Goal: Information Seeking & Learning: Learn about a topic

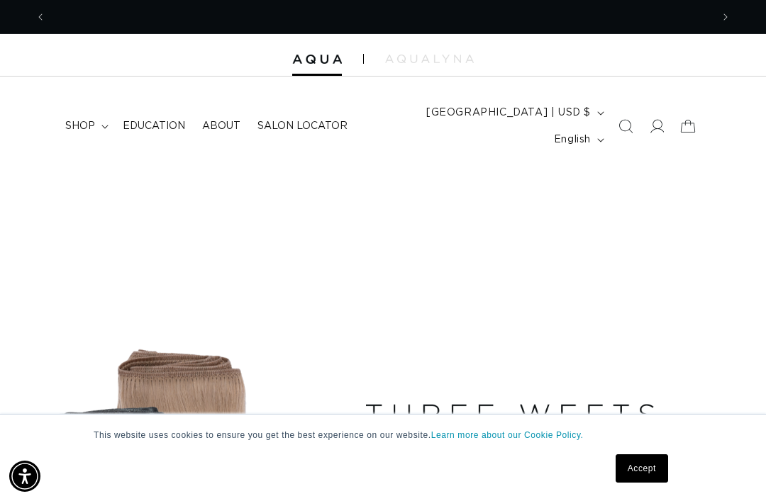
scroll to position [0, 1330]
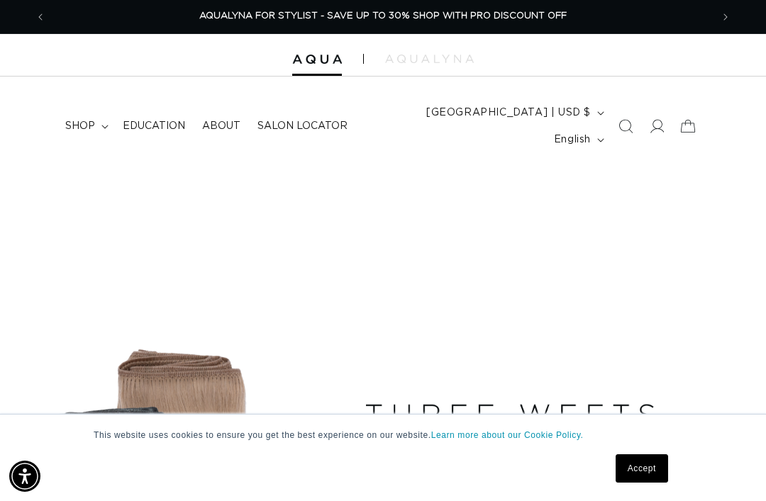
click at [216, 88] on header "FEATURED Last Chance SHOP BY SYSTEM Q Weft Hand Tied Weft Machine Weft Tape In …" at bounding box center [383, 122] width 766 height 91
click at [218, 111] on link "About" at bounding box center [221, 126] width 55 height 30
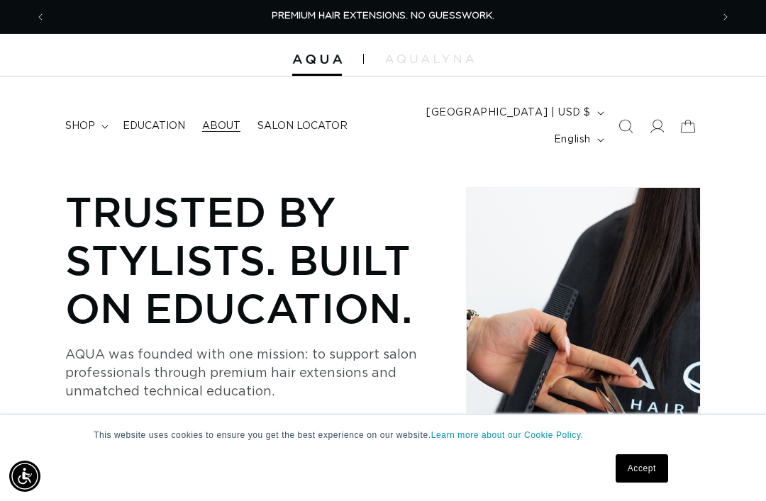
click at [635, 460] on link "Accept" at bounding box center [641, 469] width 52 height 28
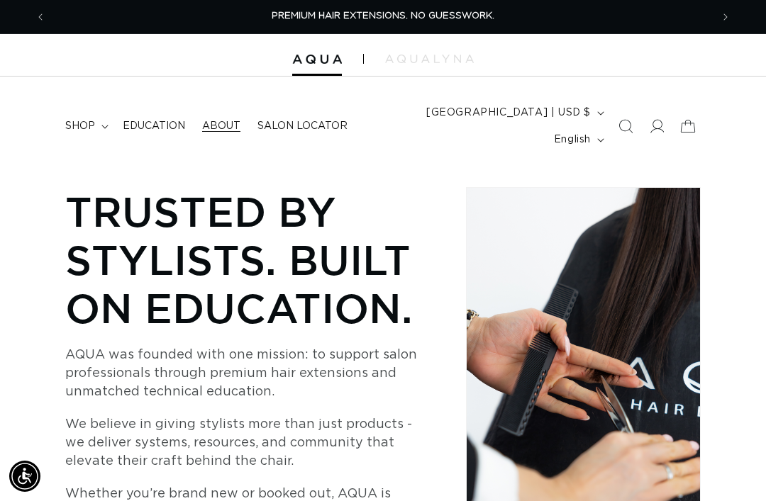
click at [160, 120] on span "Education" at bounding box center [154, 126] width 62 height 13
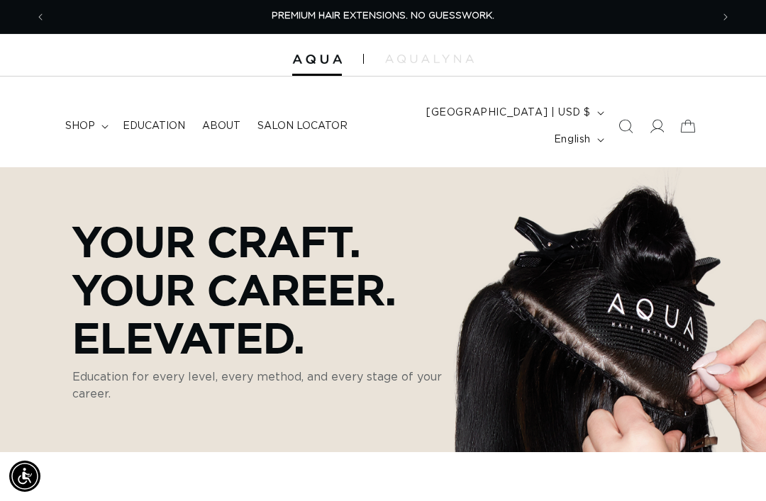
click at [104, 125] on icon at bounding box center [104, 127] width 7 height 4
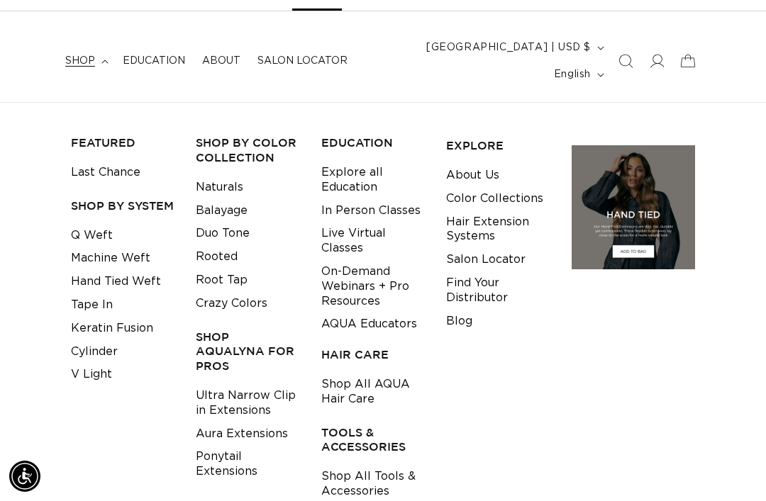
scroll to position [0, 1330]
click at [94, 224] on link "Q Weft" at bounding box center [92, 235] width 42 height 23
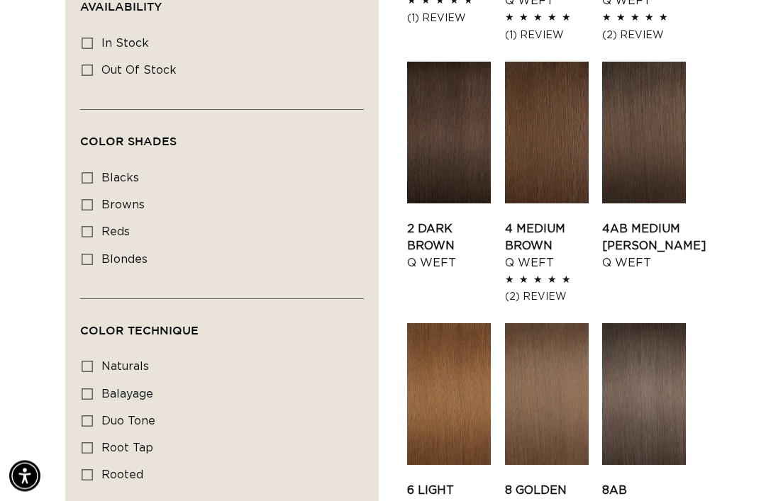
scroll to position [730, 0]
click at [445, 482] on link "6 Light Brown Q Weft" at bounding box center [449, 507] width 84 height 51
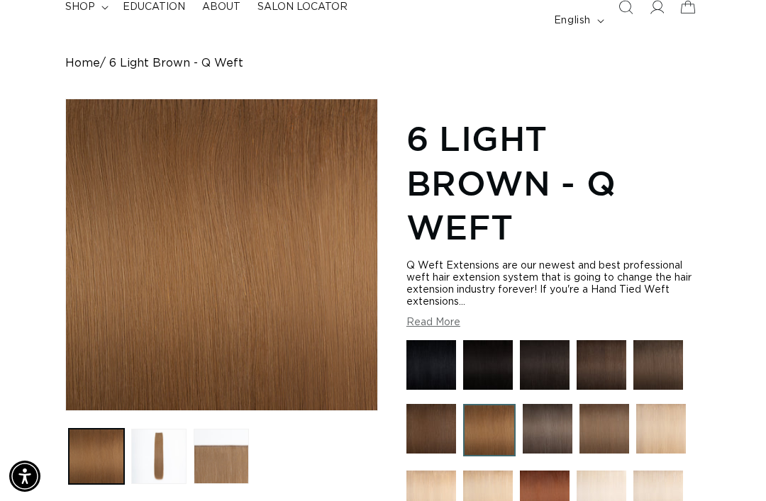
click at [156, 435] on button "Load image 2 in gallery view" at bounding box center [158, 456] width 55 height 55
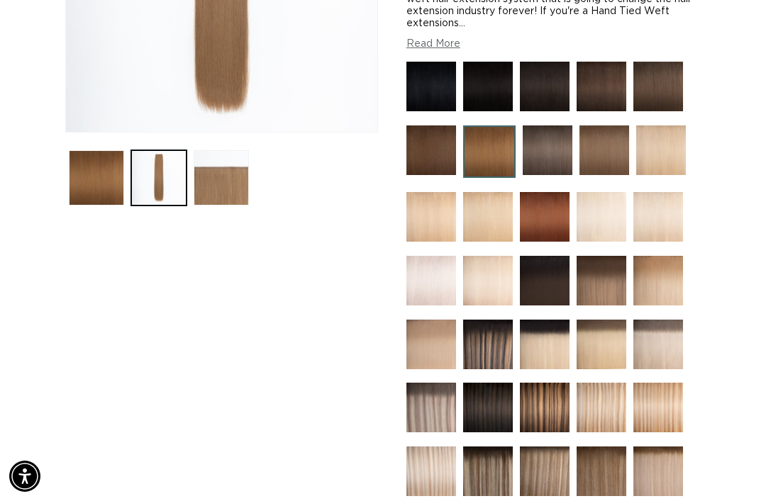
scroll to position [0, 665]
click at [552, 393] on img at bounding box center [545, 408] width 50 height 50
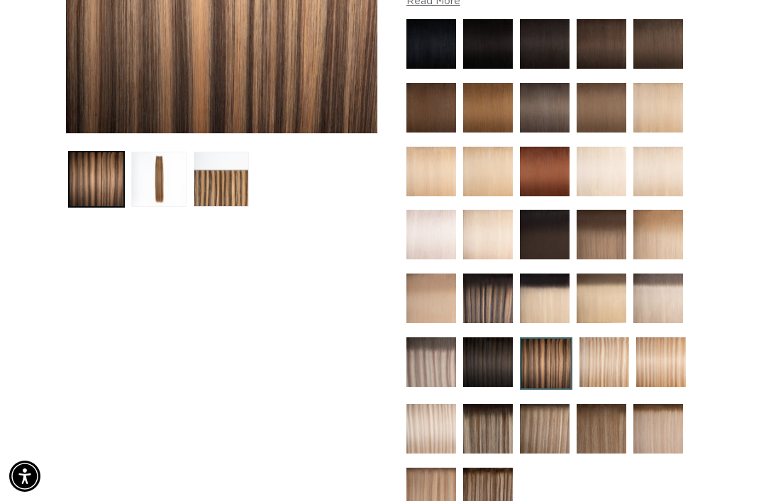
click at [665, 275] on img at bounding box center [658, 299] width 50 height 50
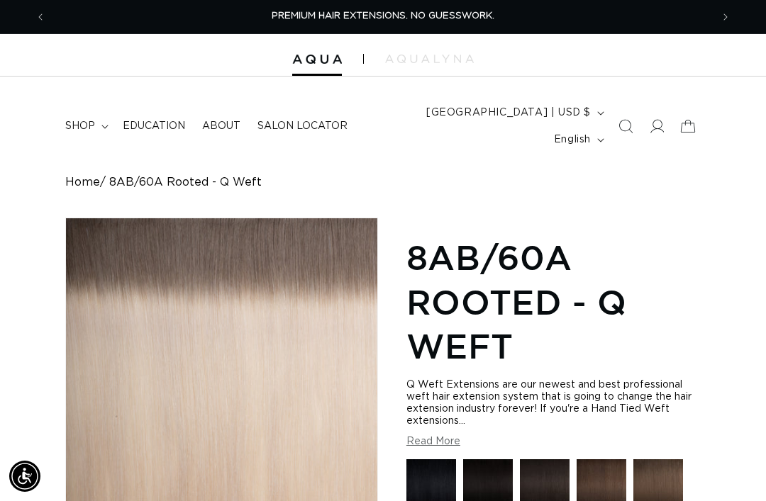
click at [86, 120] on span "shop" at bounding box center [80, 126] width 30 height 13
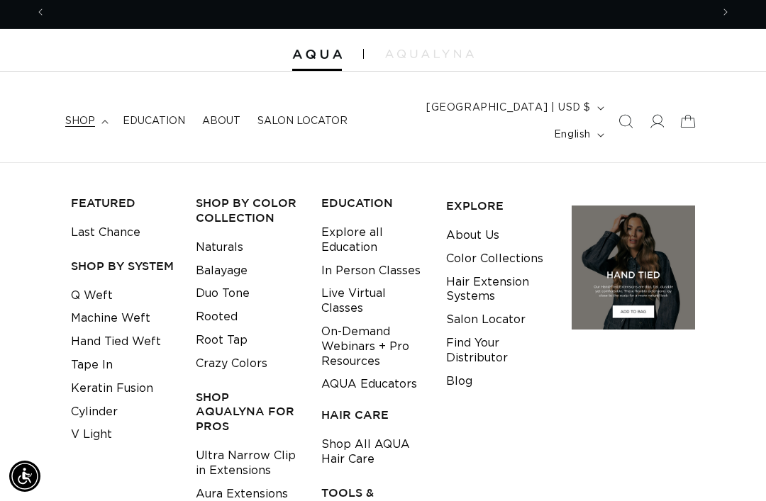
scroll to position [0, 665]
click at [401, 344] on link "On-Demand Webinars + Pro Resources" at bounding box center [372, 346] width 103 height 52
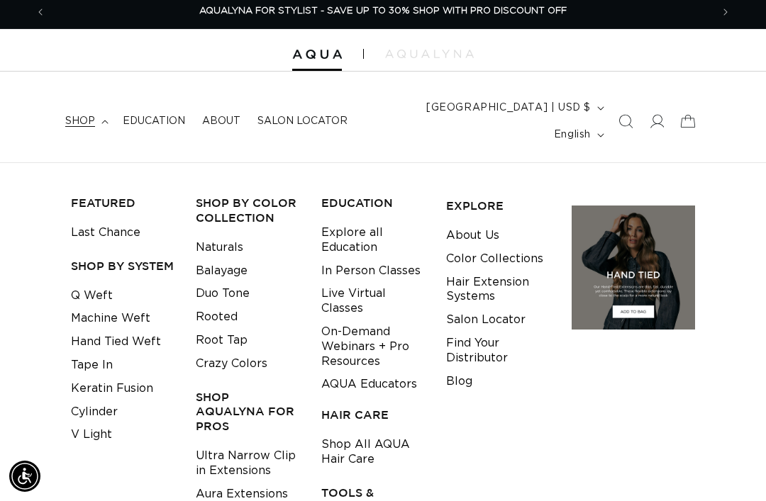
scroll to position [50, 0]
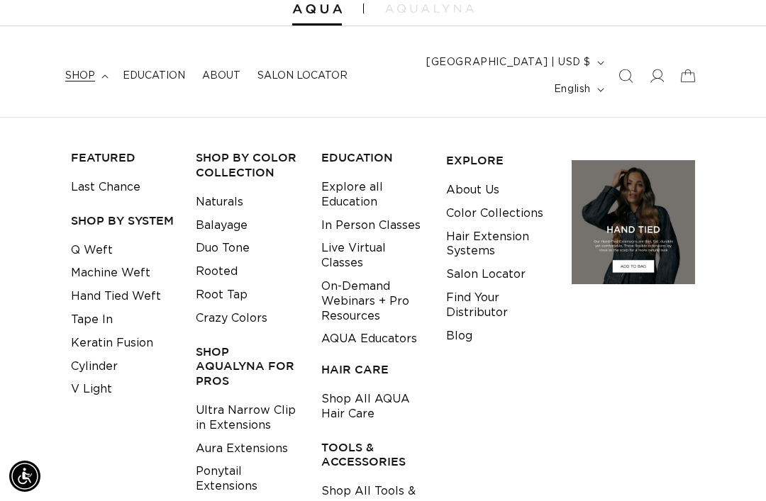
click at [408, 328] on link "AQUA Educators" at bounding box center [369, 339] width 96 height 23
